Goal: Entertainment & Leisure: Consume media (video, audio)

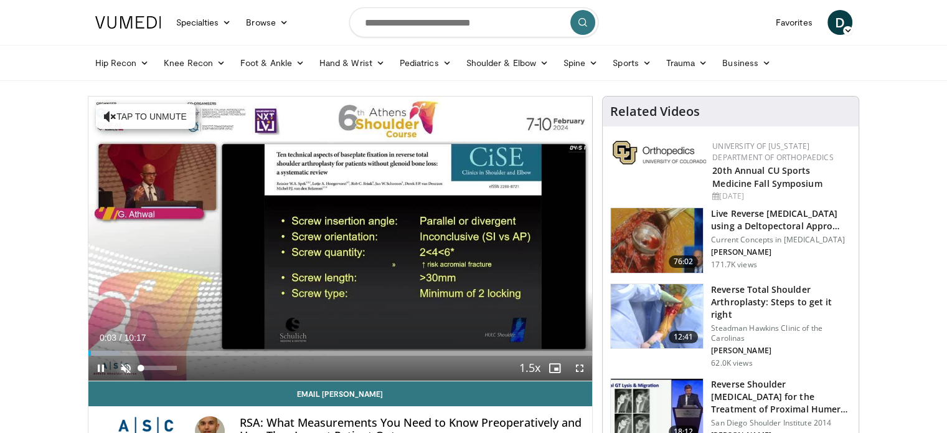
click at [118, 365] on span "Video Player" at bounding box center [125, 367] width 25 height 25
click at [577, 363] on span "Video Player" at bounding box center [579, 367] width 25 height 25
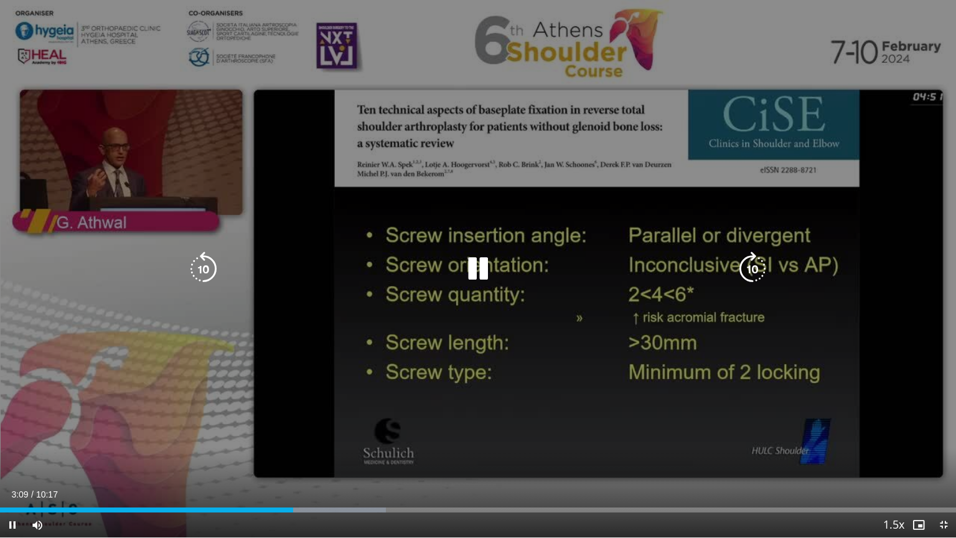
click at [889, 68] on div "10 seconds Tap to unmute" at bounding box center [478, 268] width 956 height 537
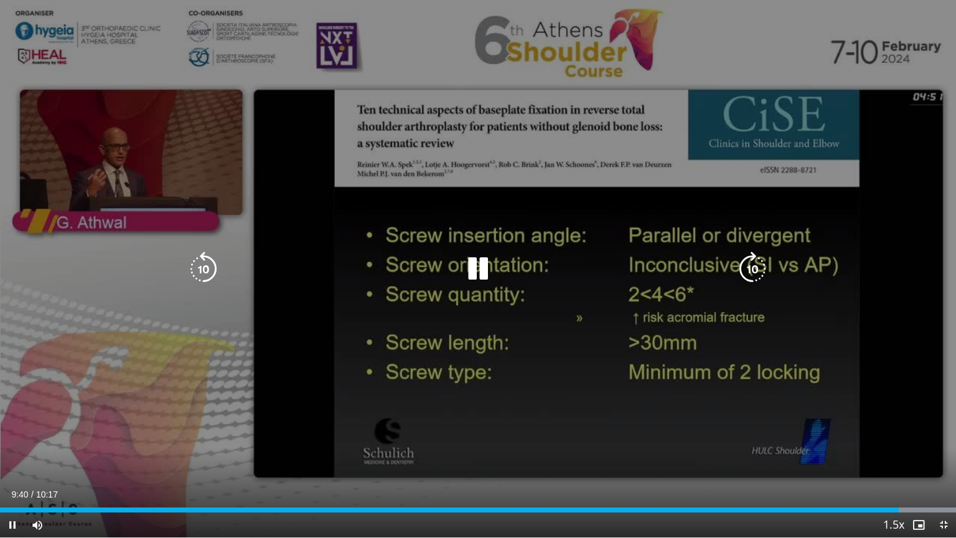
click at [751, 218] on div "10 seconds Tap to unmute" at bounding box center [478, 268] width 956 height 537
drag, startPoint x: 892, startPoint y: 254, endPoint x: 910, endPoint y: 230, distance: 30.3
click at [910, 230] on div "10 seconds Tap to unmute" at bounding box center [478, 268] width 956 height 537
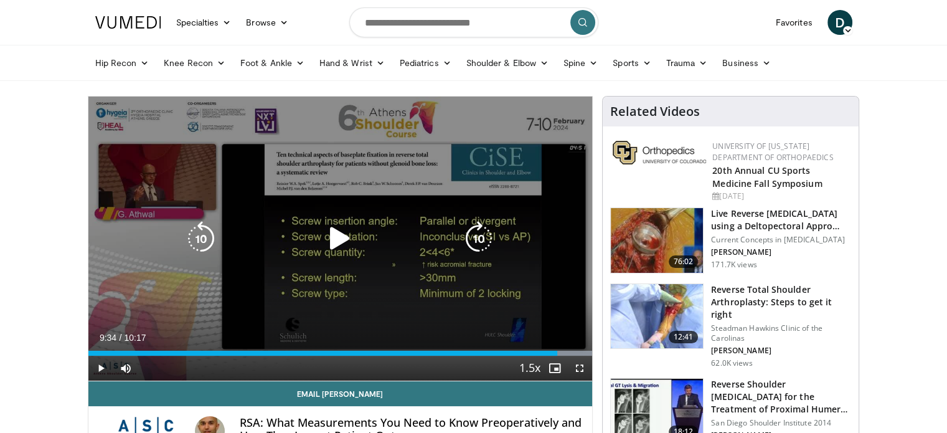
click at [350, 238] on icon "Video Player" at bounding box center [339, 238] width 35 height 35
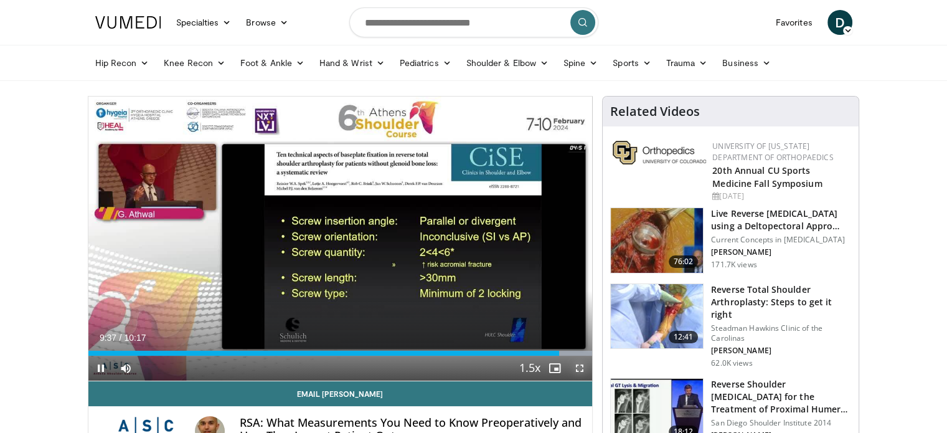
click at [577, 360] on span "Video Player" at bounding box center [579, 367] width 25 height 25
